Goal: Task Accomplishment & Management: Manage account settings

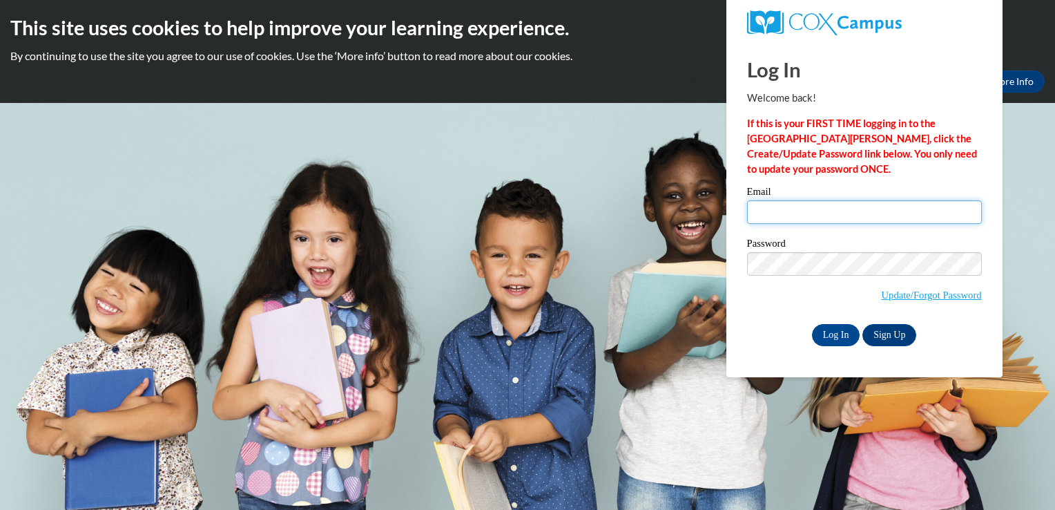
drag, startPoint x: 0, startPoint y: 0, endPoint x: 755, endPoint y: 214, distance: 785.1
click at [755, 214] on input "Email" at bounding box center [864, 211] width 235 height 23
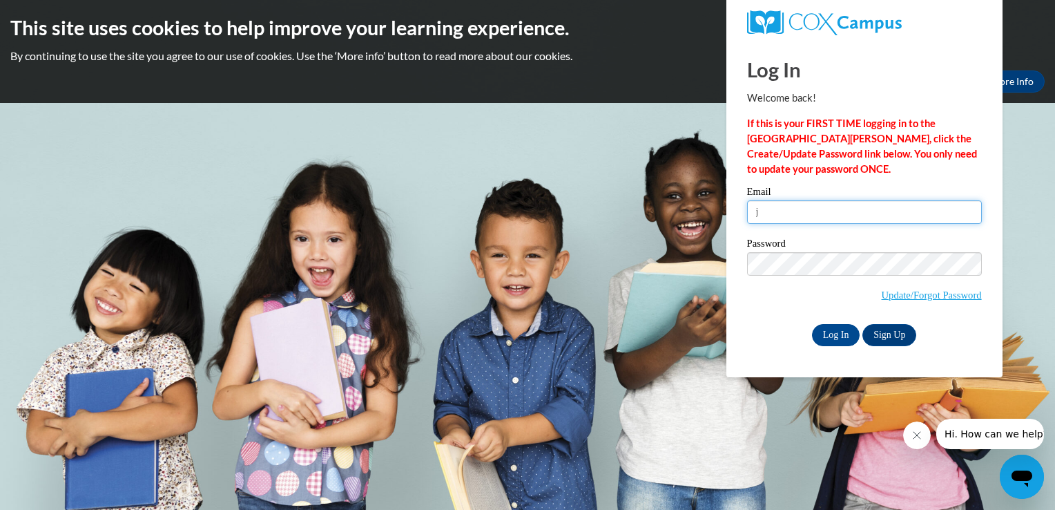
type input "[EMAIL_ADDRESS][DOMAIN_NAME]"
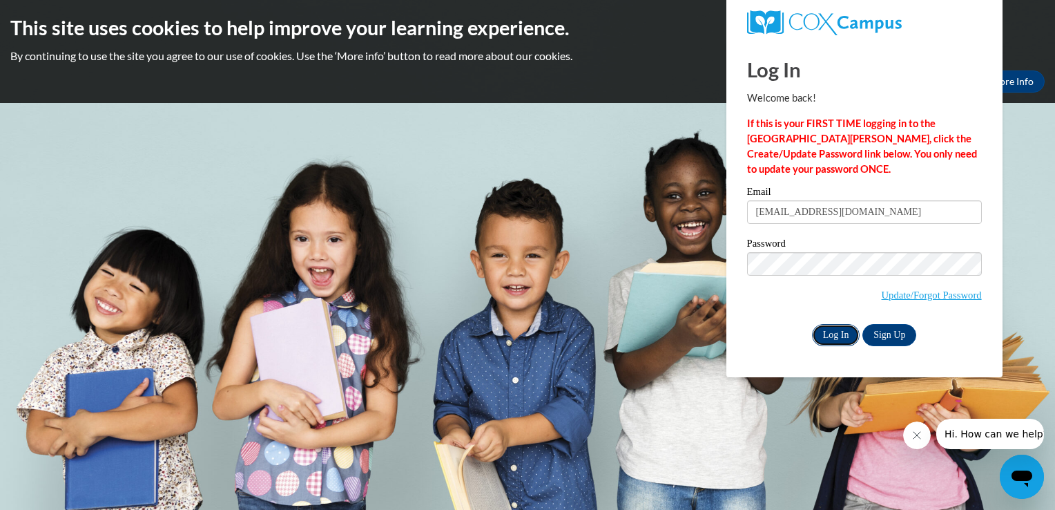
click at [823, 333] on input "Log In" at bounding box center [836, 335] width 48 height 22
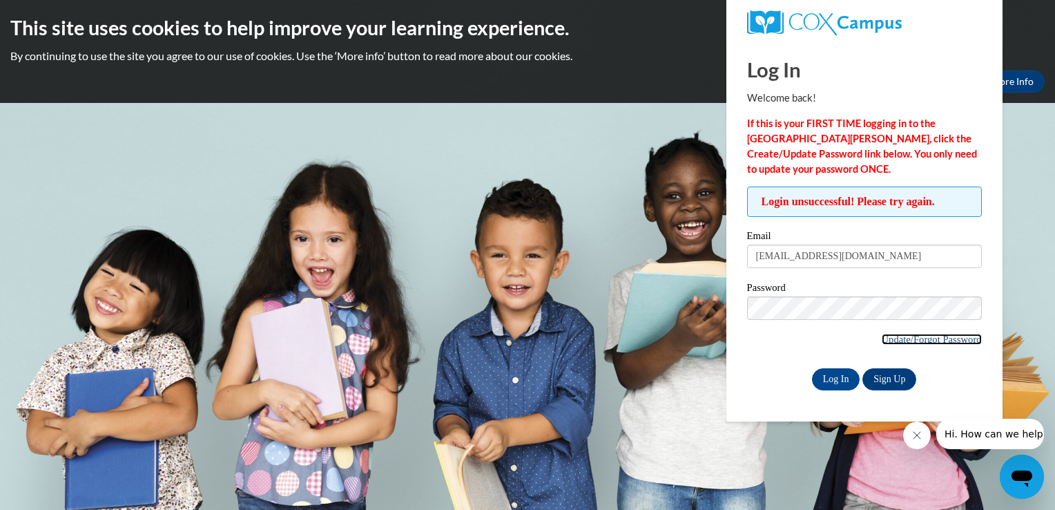
click at [909, 338] on link "Update/Forgot Password" at bounding box center [932, 338] width 100 height 11
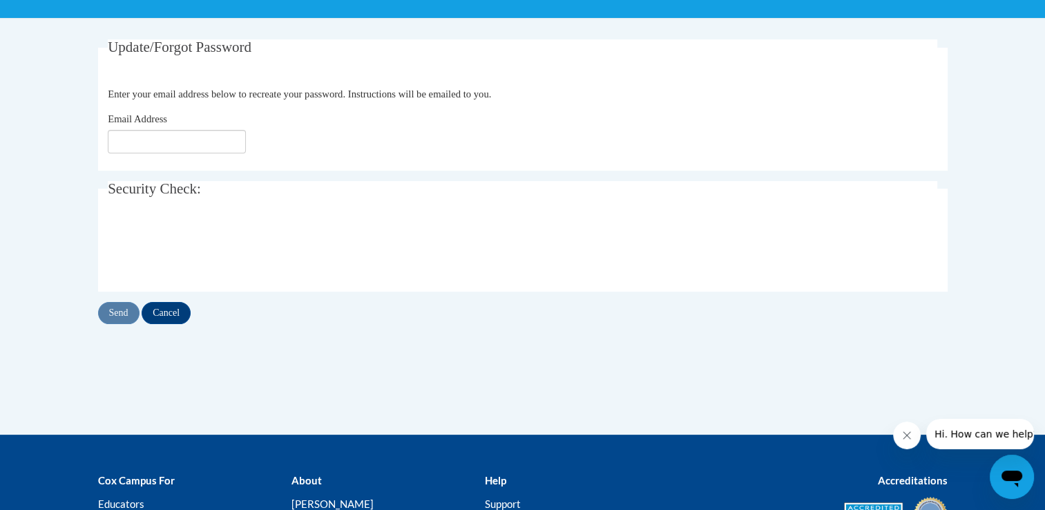
scroll to position [237, 0]
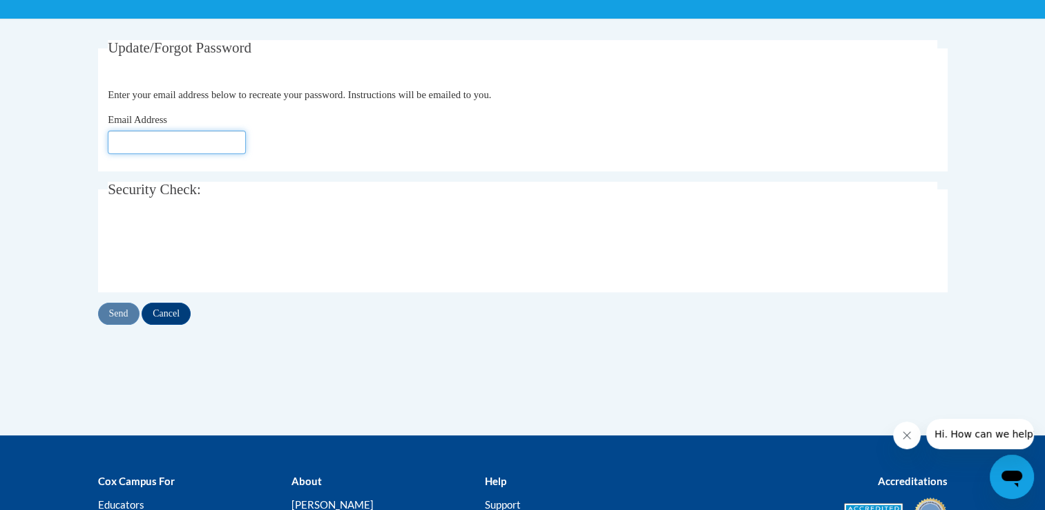
click at [180, 152] on input "Email Address" at bounding box center [177, 141] width 138 height 23
type input "[EMAIL_ADDRESS][DOMAIN_NAME]"
